Goal: Find specific page/section: Find specific page/section

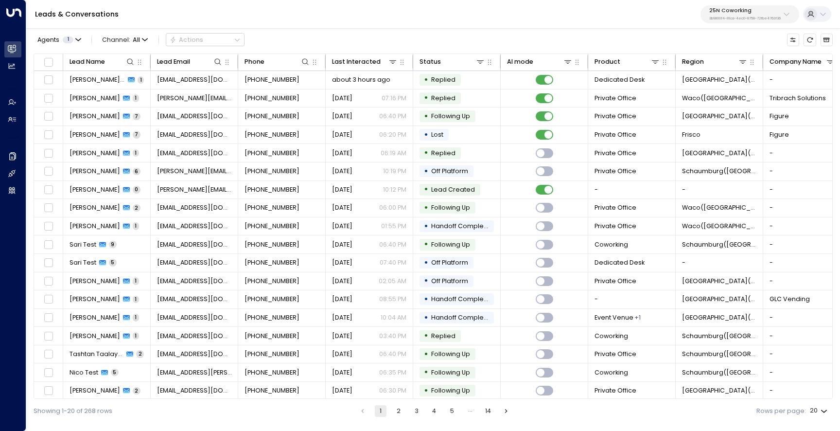
click at [722, 14] on p "25N Coworking" at bounding box center [745, 11] width 71 height 6
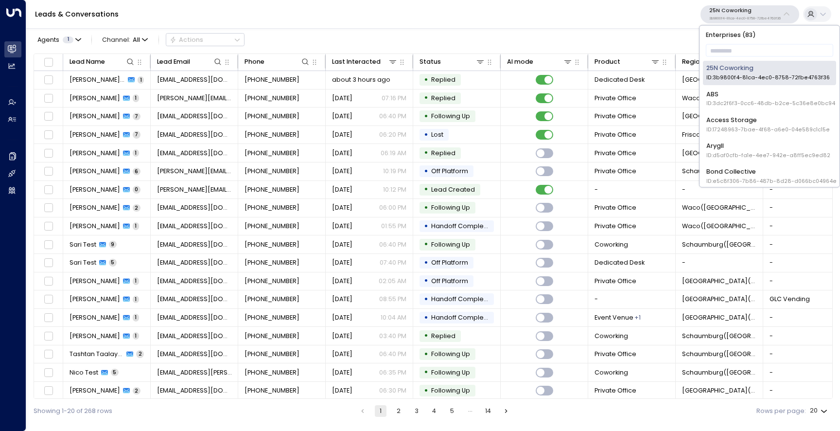
click at [724, 42] on div "Enterprises ( 83 ) ​ 25N Coworking ID: 3b9800f4-81ca-4ec0-8758-72fbe4763f36 ABS…" at bounding box center [770, 105] width 140 height 161
click at [727, 51] on input "text" at bounding box center [770, 50] width 128 height 17
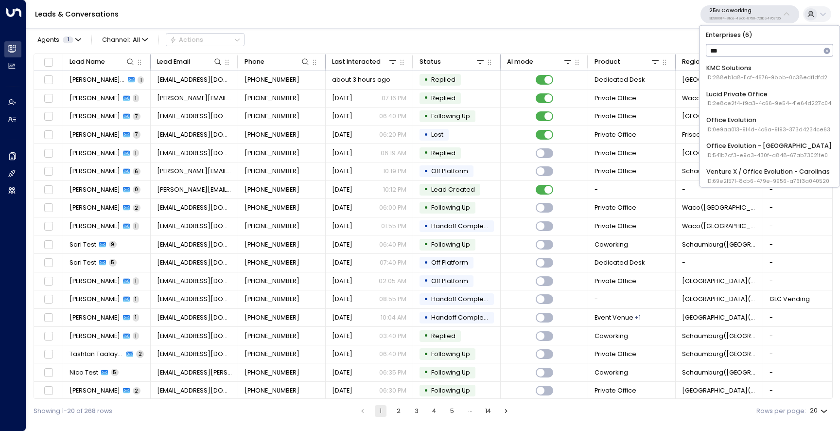
type input "****"
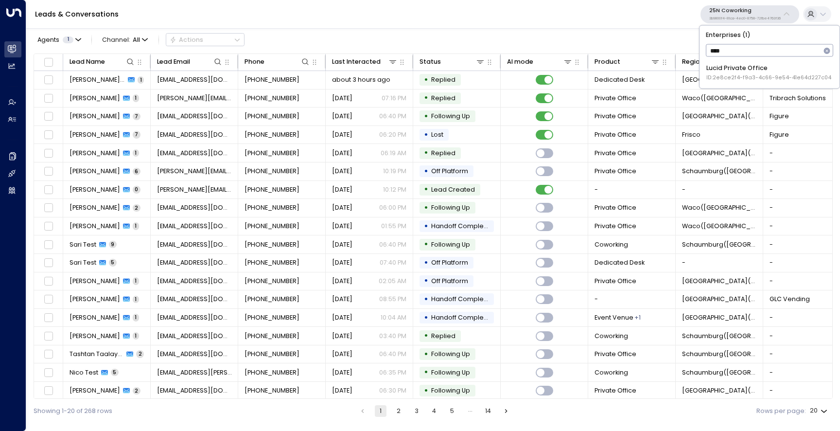
click at [735, 73] on div "Lucid Private Office ID: 2e8ce2f4-f9a3-4c66-9e54-41e64d227c04" at bounding box center [769, 73] width 125 height 18
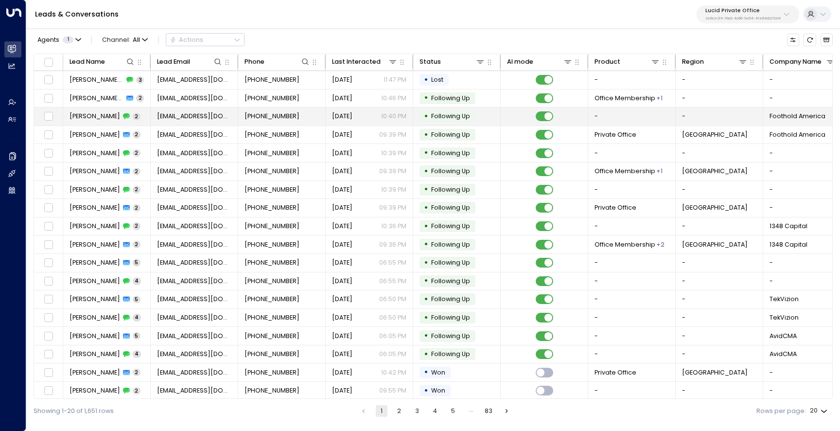
click at [112, 115] on td "[PERSON_NAME] 2" at bounding box center [107, 116] width 88 height 18
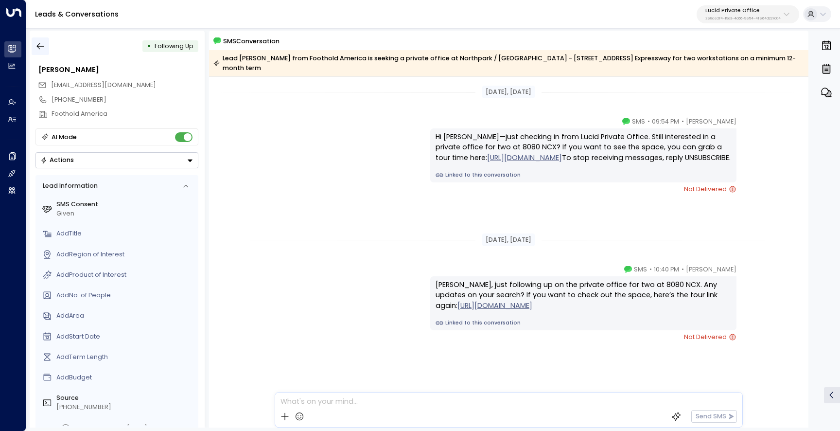
click at [40, 48] on icon "button" at bounding box center [41, 46] width 10 height 10
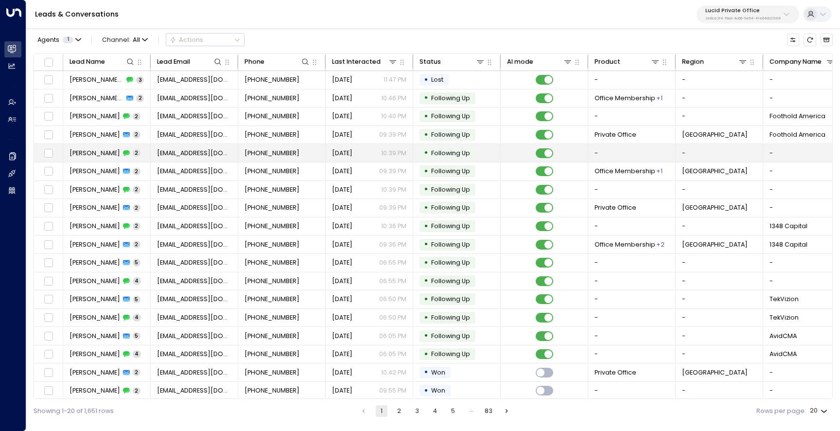
click at [85, 157] on td "Ahmet 2" at bounding box center [107, 153] width 88 height 18
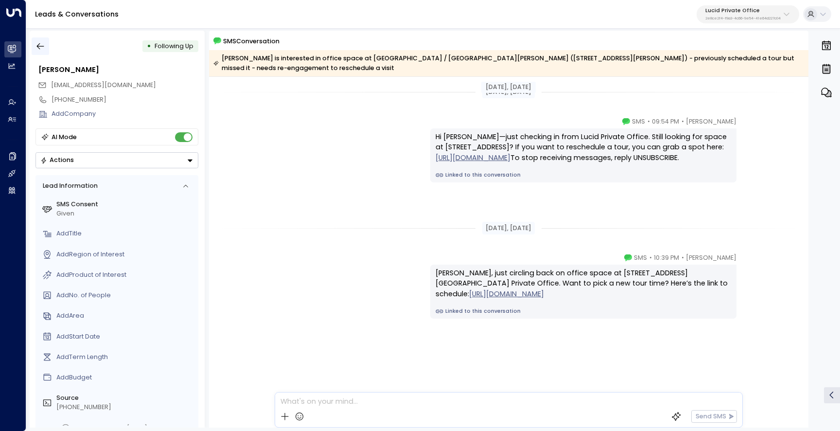
click at [40, 47] on icon "button" at bounding box center [41, 46] width 10 height 10
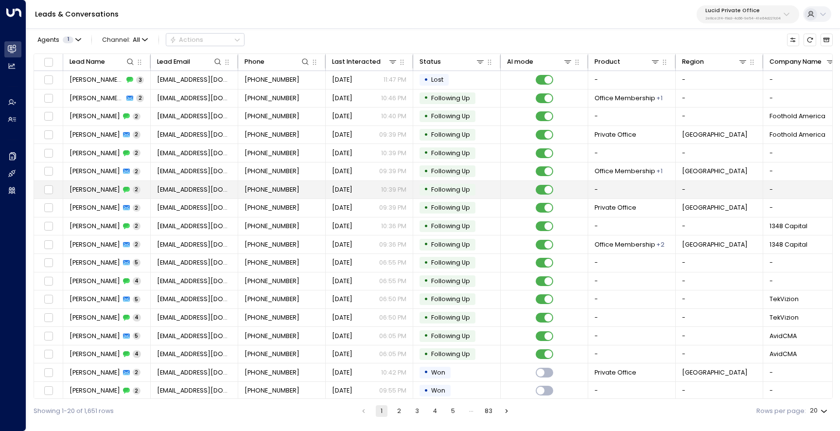
click at [90, 191] on span "[PERSON_NAME]" at bounding box center [95, 189] width 51 height 9
